Goal: Information Seeking & Learning: Learn about a topic

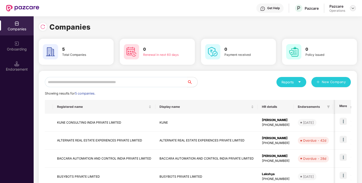
click at [352, 8] on img at bounding box center [353, 8] width 4 height 4
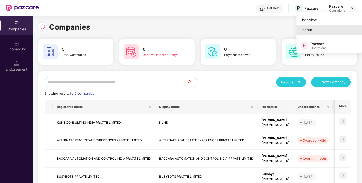
click at [312, 33] on div "Logout" at bounding box center [329, 30] width 66 height 10
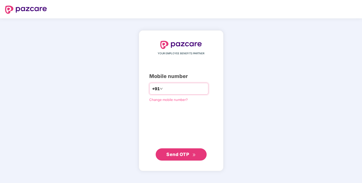
type input "**********"
click at [180, 152] on span "Send OTP" at bounding box center [177, 153] width 23 height 5
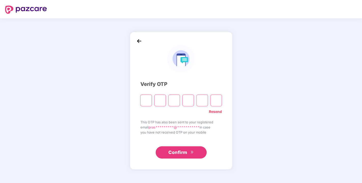
paste input "*"
type input "*"
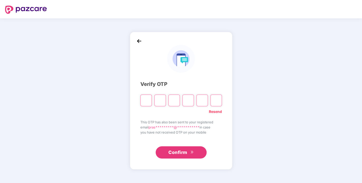
type input "*"
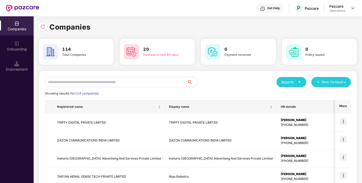
click at [147, 80] on input "text" at bounding box center [116, 82] width 142 height 10
paste input "**********"
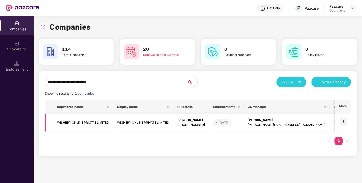
type input "**********"
click at [119, 123] on td "WISHERY ONLINE PRIVATE LIMITED" at bounding box center [143, 123] width 60 height 18
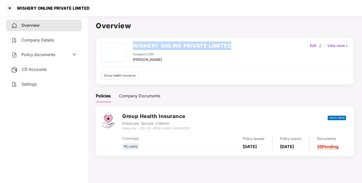
drag, startPoint x: 132, startPoint y: 44, endPoint x: 258, endPoint y: 47, distance: 125.8
click at [258, 47] on div "WISHERY ONLINE PRIVATE LIMITED Assigned CSM [PERSON_NAME] M Edit | View more" at bounding box center [224, 53] width 247 height 20
copy h2 "WISHERY ONLINE PRIVATE LIMITED"
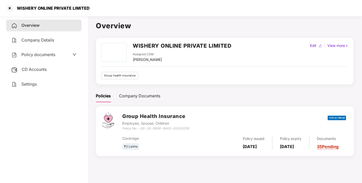
click at [47, 55] on span "Policy documents" at bounding box center [38, 54] width 34 height 5
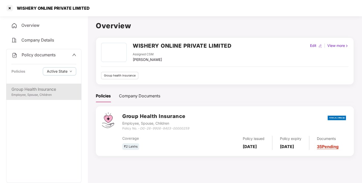
click at [46, 93] on div "Employee, Spouse, Children" at bounding box center [43, 94] width 65 height 5
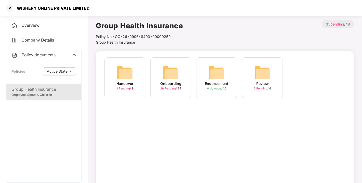
click at [169, 88] on span "26 Pending /" at bounding box center [168, 89] width 17 height 4
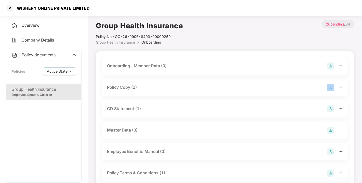
click at [169, 88] on div "Policy Copy (1)" at bounding box center [225, 87] width 236 height 7
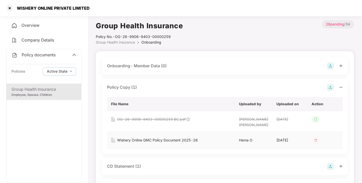
click at [125, 141] on div "Wishery Online GMC Policy Document 2025-26" at bounding box center [157, 140] width 80 height 6
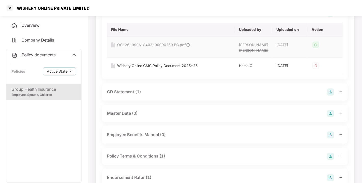
scroll to position [75, 0]
click at [126, 89] on div "CD Statement (1)" at bounding box center [124, 91] width 34 height 6
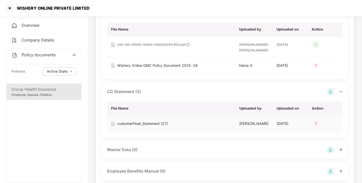
click at [136, 122] on div "customerFloat_Statement (27)" at bounding box center [142, 124] width 51 height 6
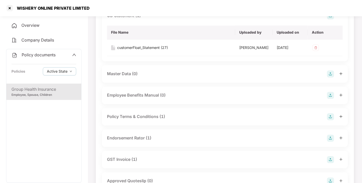
scroll to position [151, 0]
click at [130, 115] on div "Policy Terms & Conditions (1)" at bounding box center [136, 116] width 58 height 6
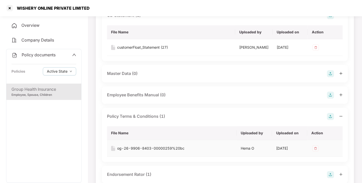
click at [138, 146] on div "og-26-9906-8403-00000259%20bc" at bounding box center [150, 148] width 67 height 6
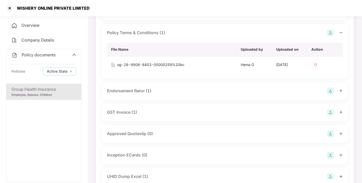
click at [133, 89] on div "Endorsement Rator (1)" at bounding box center [129, 91] width 44 height 6
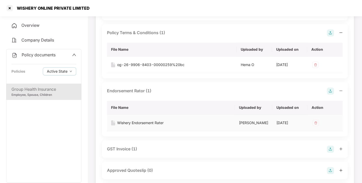
click at [145, 121] on div "Wishery Endorsement Rater" at bounding box center [140, 123] width 46 height 6
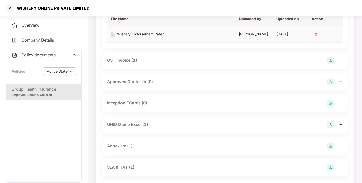
scroll to position [375, 0]
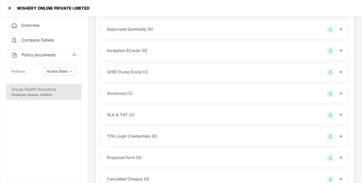
click at [154, 72] on div "UHID Dump Excel (1)" at bounding box center [225, 71] width 236 height 7
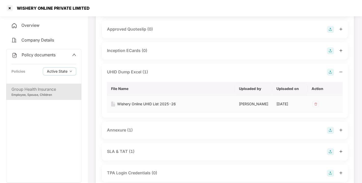
click at [122, 104] on div "Wishery Online UHID List 2025-26" at bounding box center [146, 104] width 59 height 6
click at [148, 129] on div "Annexure (1)" at bounding box center [225, 130] width 236 height 7
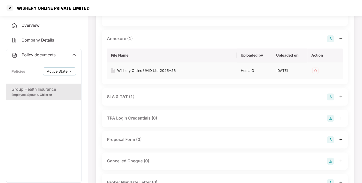
scroll to position [468, 0]
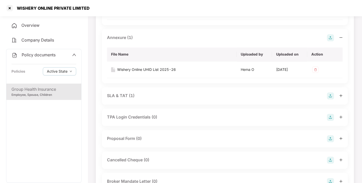
click at [126, 95] on div "SLA & TAT (1)" at bounding box center [121, 95] width 28 height 6
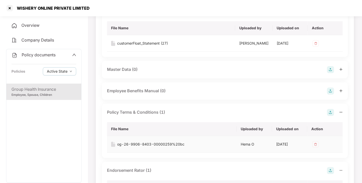
scroll to position [154, 0]
